Goal: Task Accomplishment & Management: Complete application form

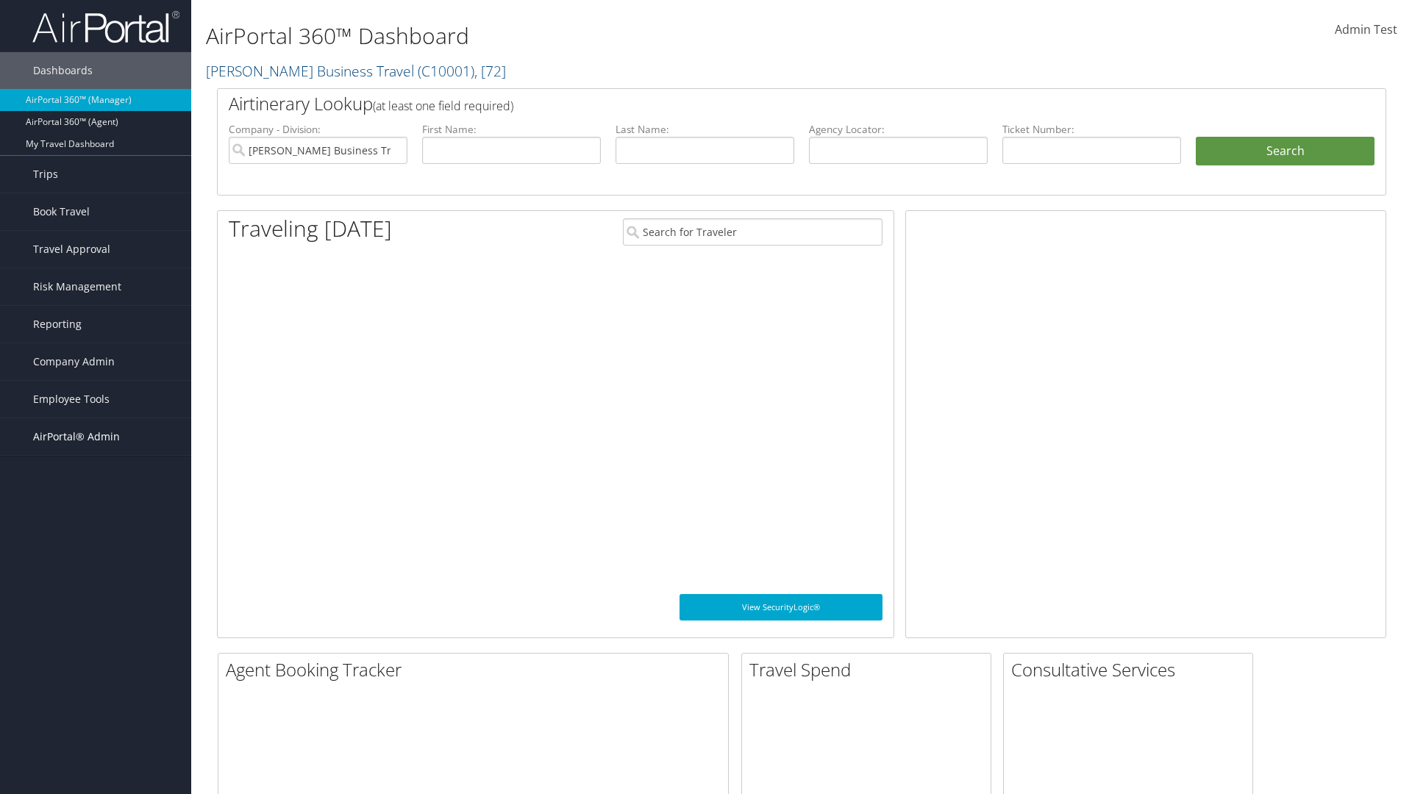
click at [96, 437] on span "AirPortal® Admin" at bounding box center [76, 436] width 87 height 37
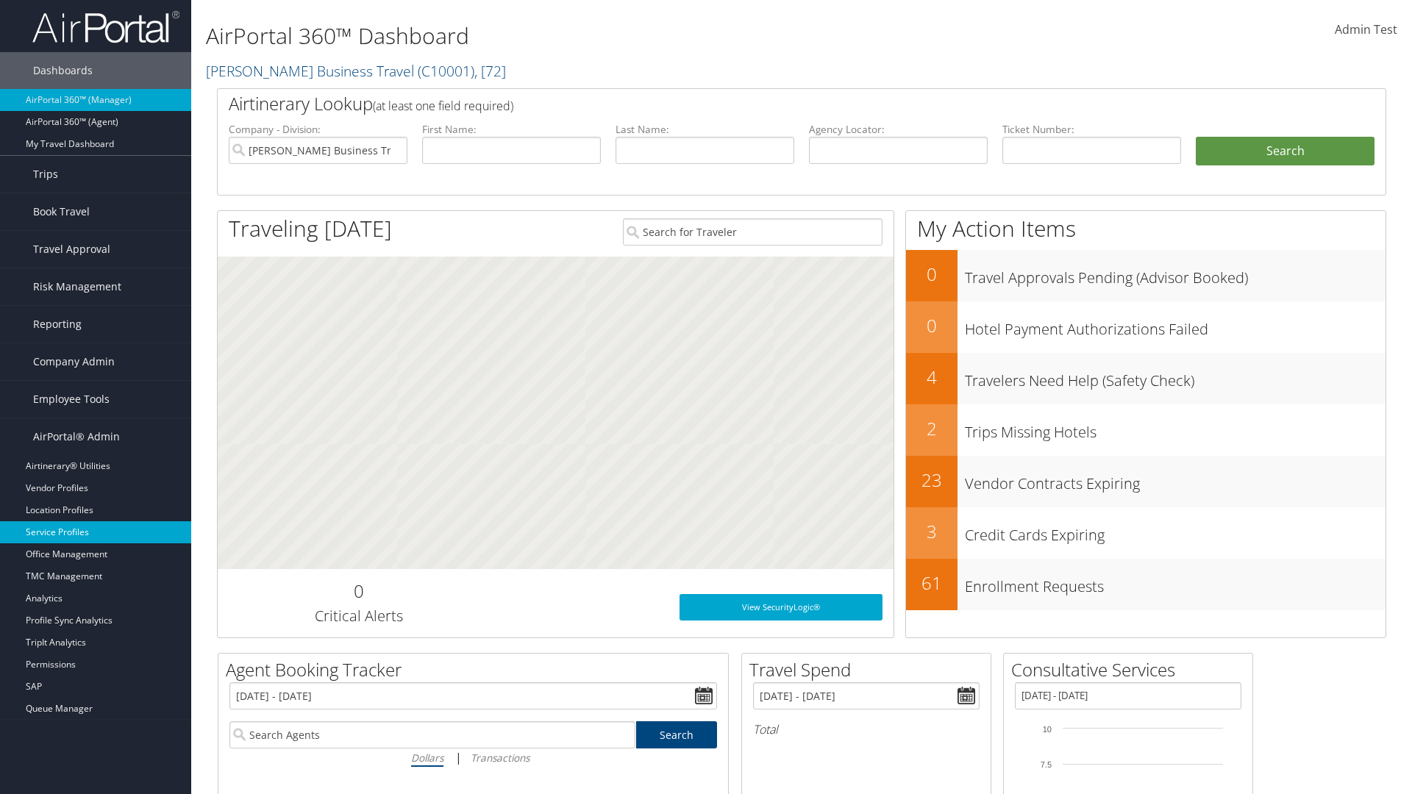
click at [96, 532] on link "Service Profiles" at bounding box center [95, 532] width 191 height 22
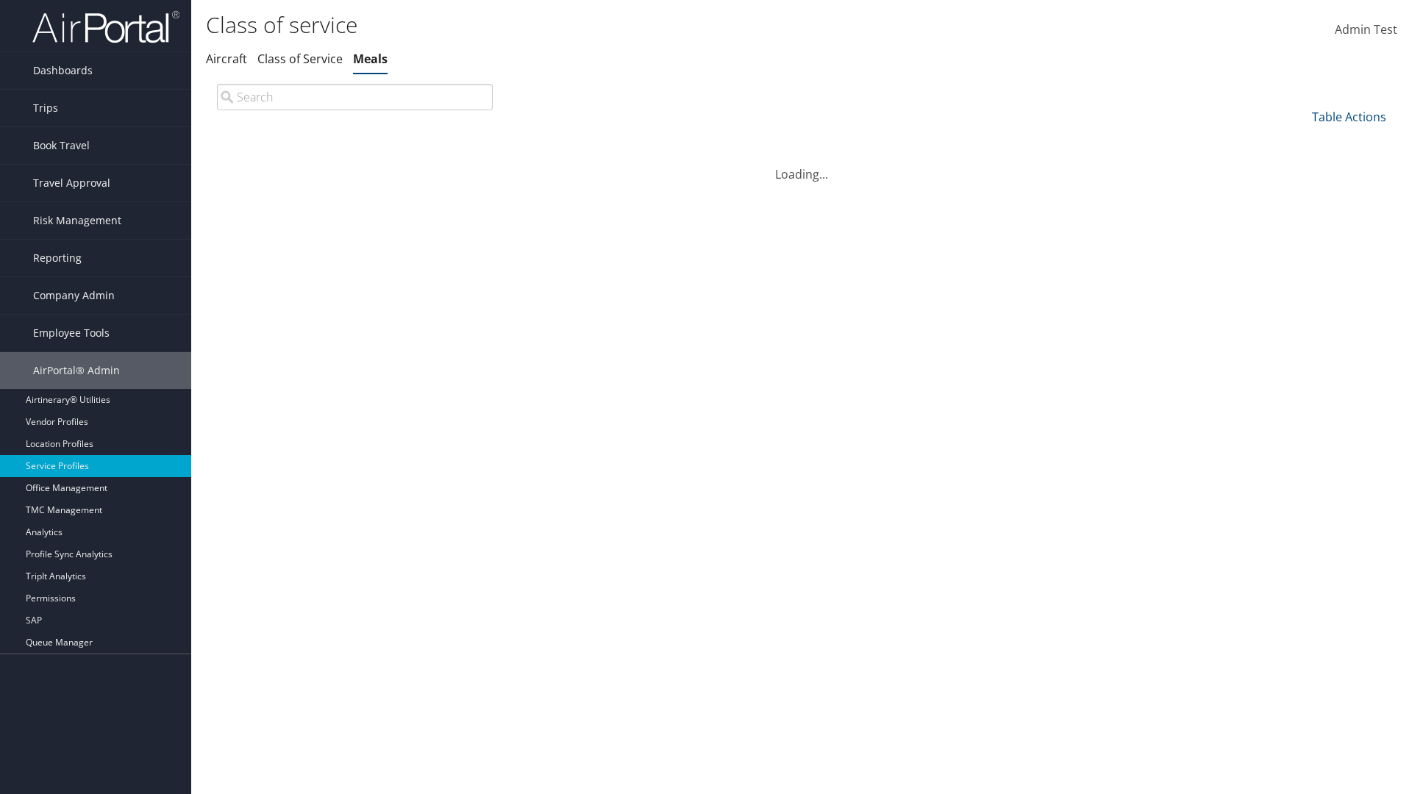
click at [1349, 116] on link "Table Actions" at bounding box center [1349, 117] width 74 height 16
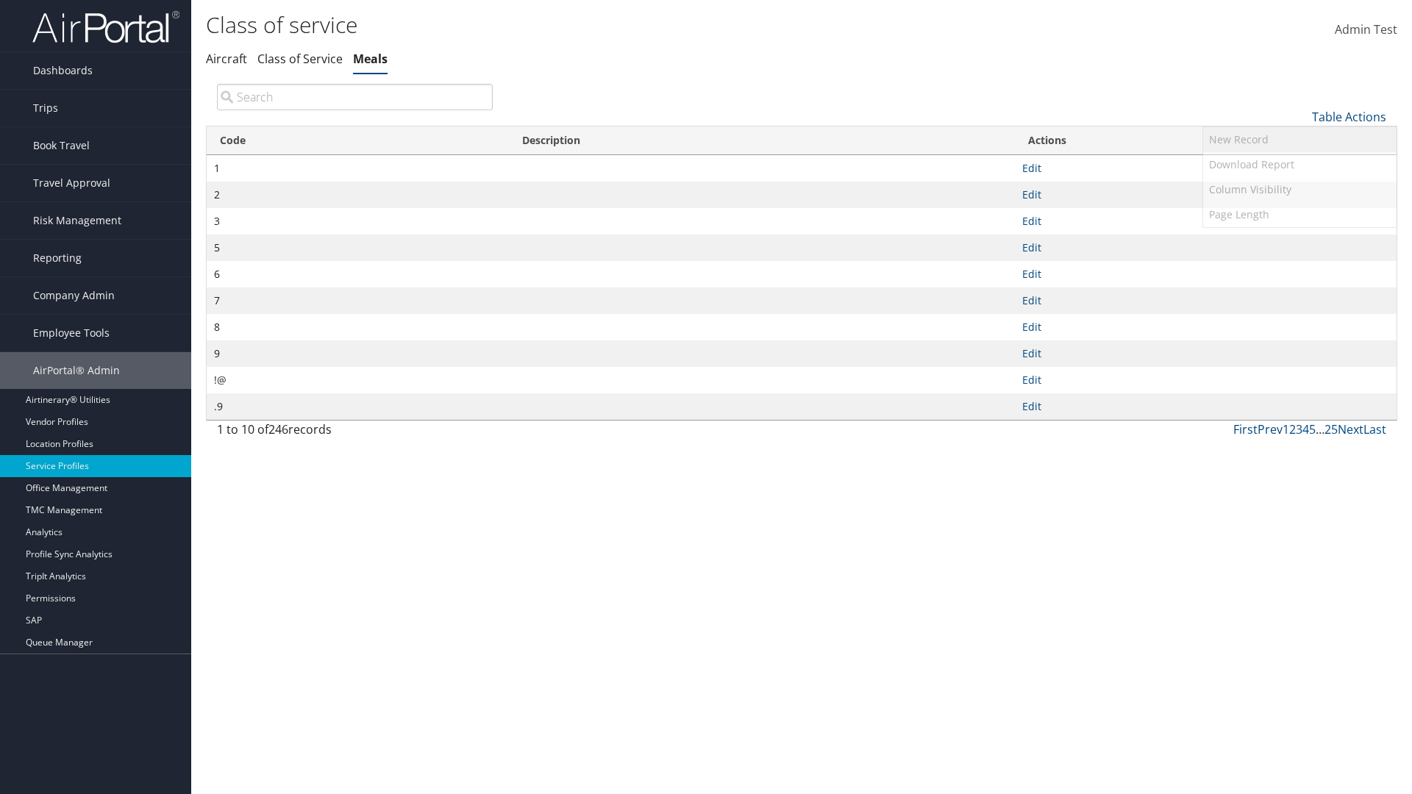
click at [1300, 139] on link "New Record" at bounding box center [1299, 139] width 193 height 25
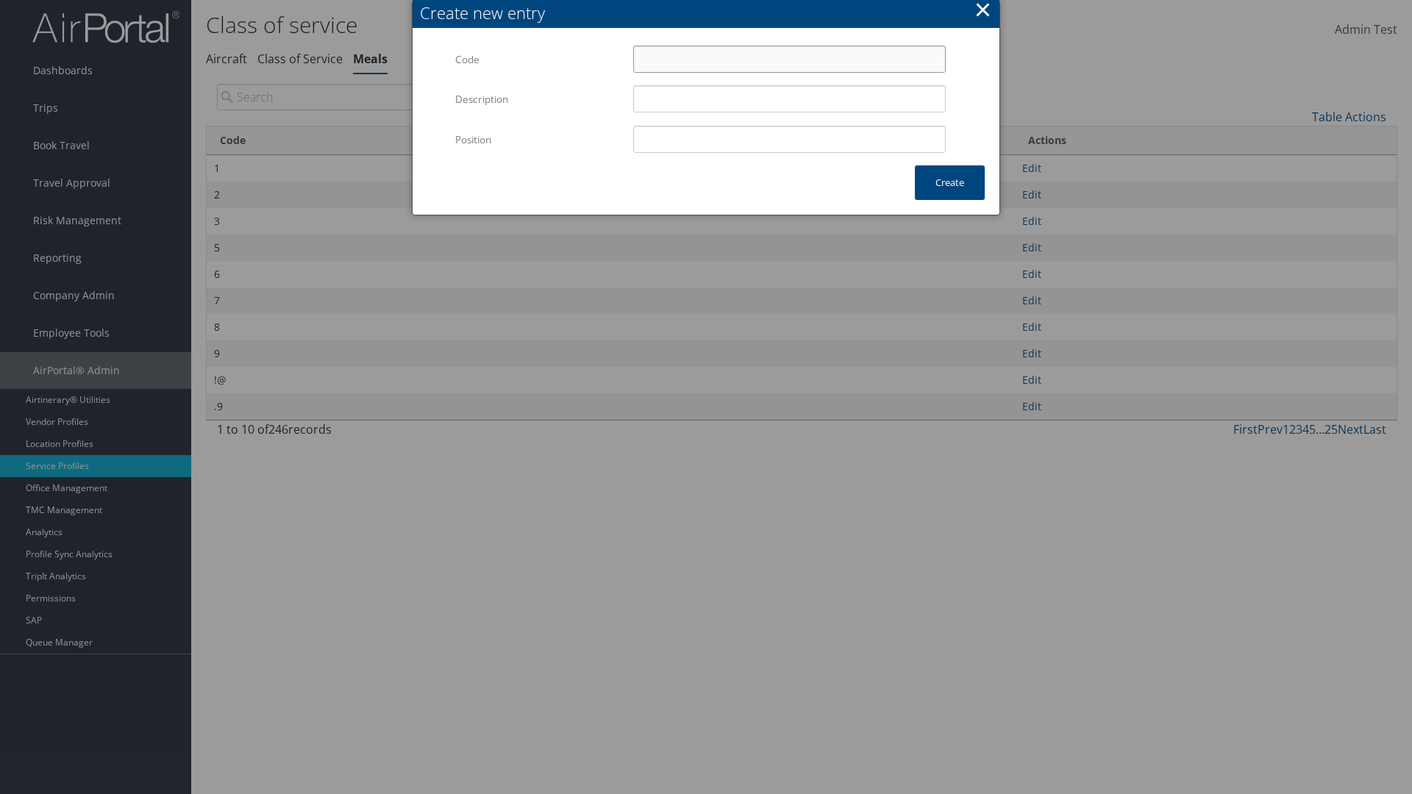
click at [789, 59] on input "Code" at bounding box center [789, 59] width 313 height 27
type input "]J"
click at [789, 139] on input "Position" at bounding box center [789, 139] width 313 height 27
type input "12"
type input "]J"
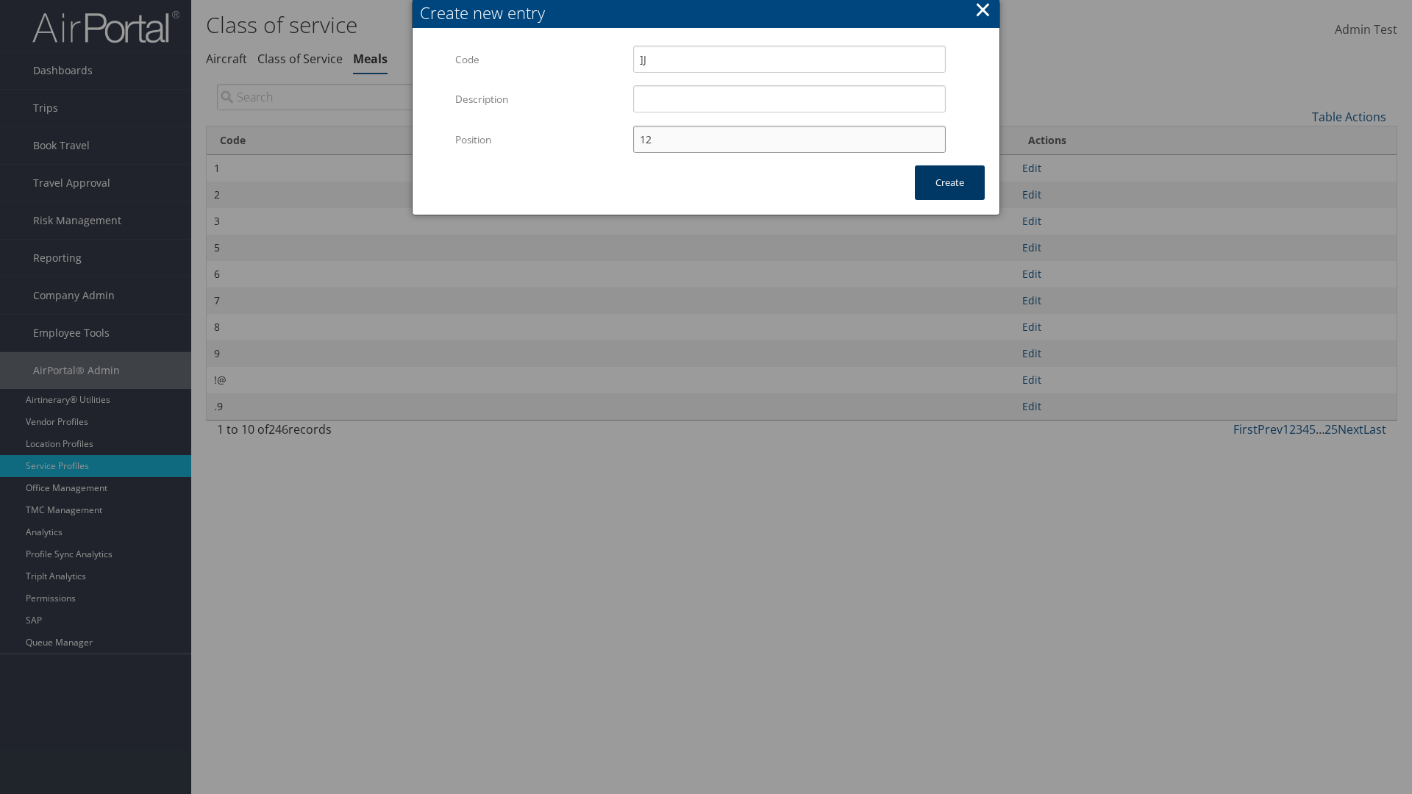
type input "12"
click at [950, 182] on button "Create" at bounding box center [950, 182] width 70 height 35
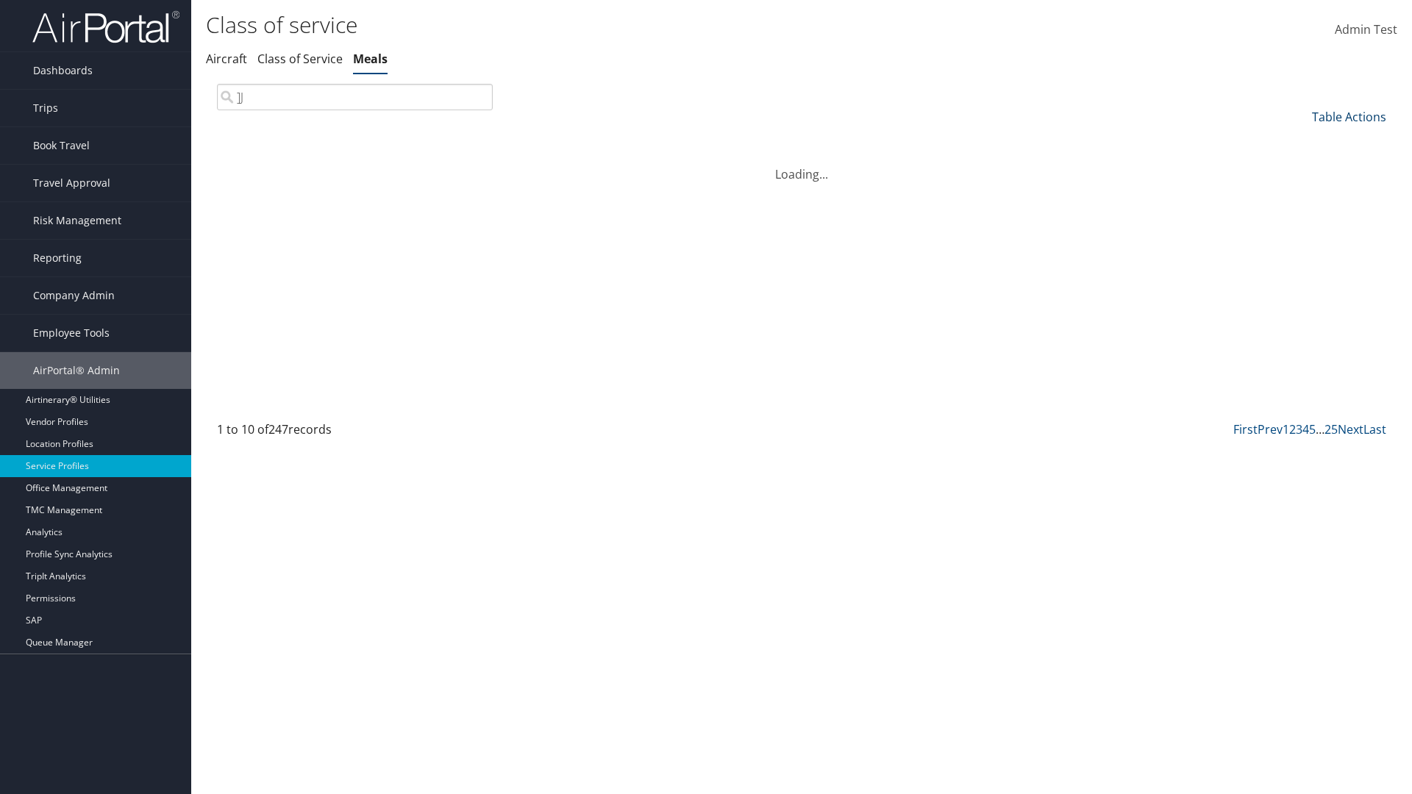
type input "]J"
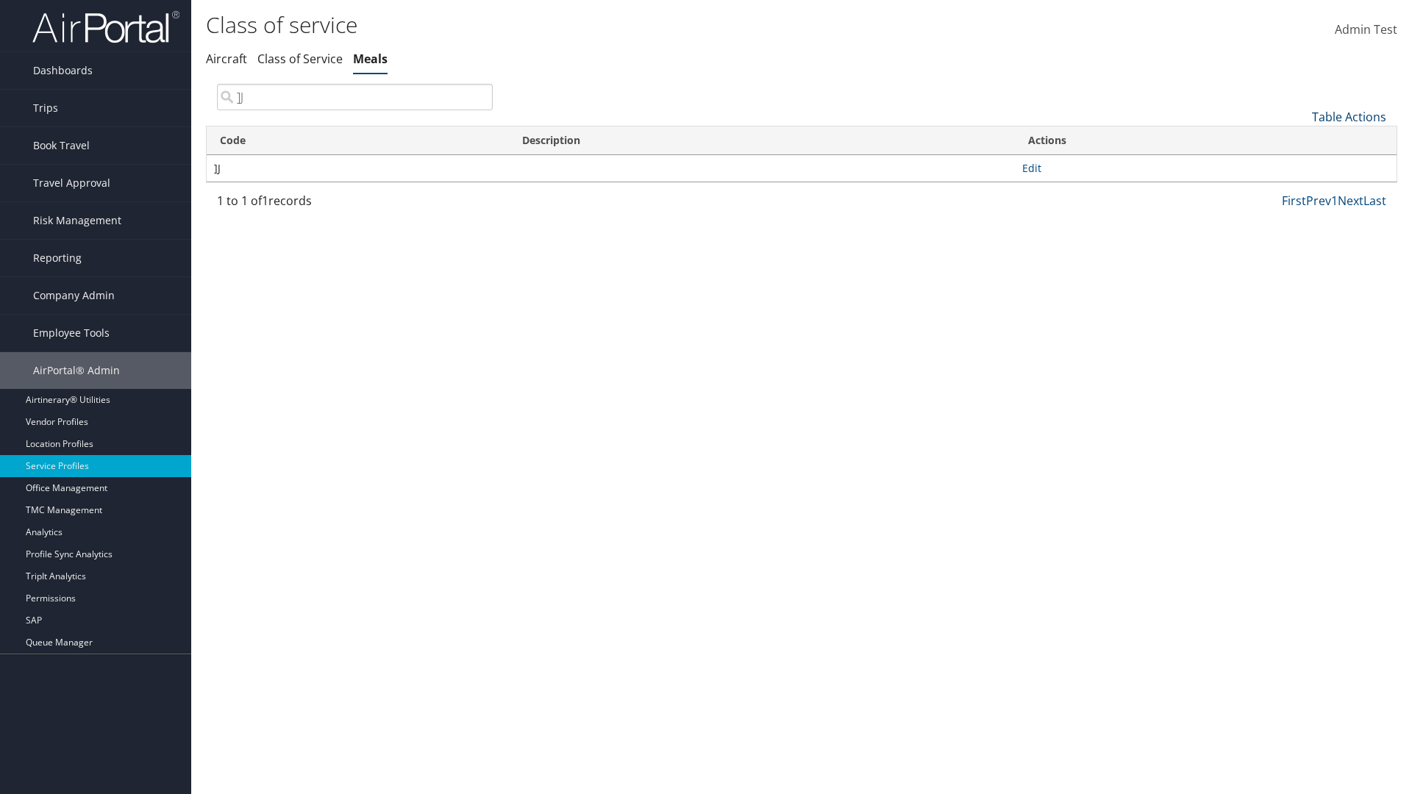
click at [1349, 116] on link "Table Actions" at bounding box center [1349, 117] width 74 height 16
click at [1300, 189] on link "Column Visibility" at bounding box center [1299, 189] width 193 height 25
click at [1300, 140] on link "Code" at bounding box center [1299, 141] width 193 height 25
click at [1300, 165] on link "Description" at bounding box center [1299, 166] width 193 height 25
click at [706, 397] on div at bounding box center [706, 397] width 1412 height 794
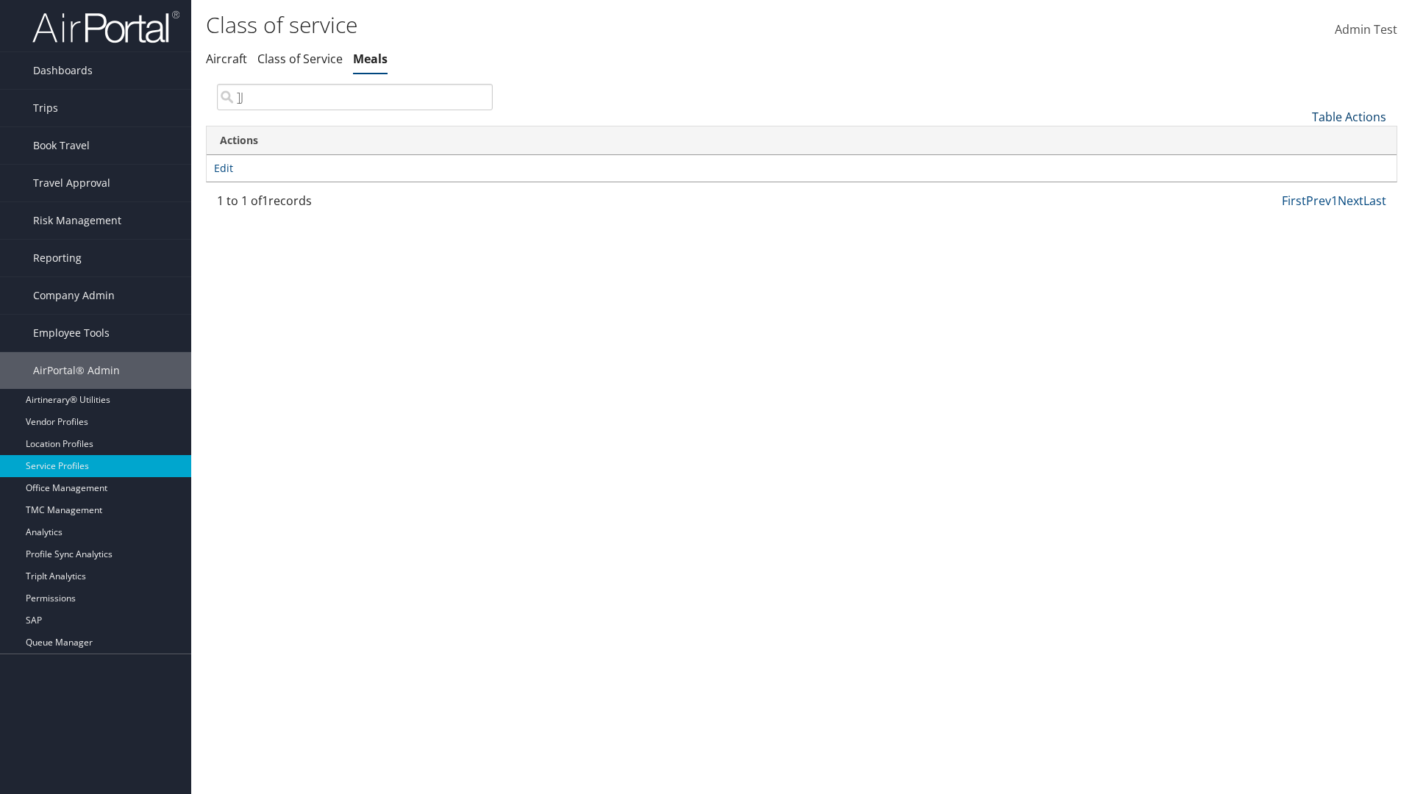
click at [1349, 116] on link "Table Actions" at bounding box center [1349, 117] width 74 height 16
click at [1300, 189] on link "Column Visibility" at bounding box center [1299, 189] width 193 height 25
click at [1300, 140] on link "Code" at bounding box center [1299, 141] width 193 height 25
click at [1300, 165] on link "Description" at bounding box center [1299, 166] width 193 height 25
